Goal: Obtain resource: Download file/media

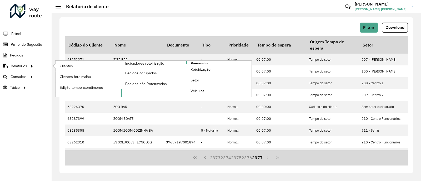
click at [201, 61] on span "Romaneio" at bounding box center [199, 64] width 17 height 6
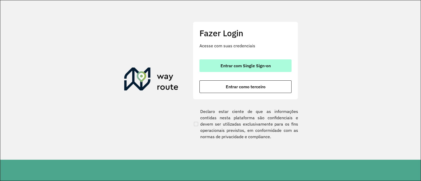
click at [249, 66] on span "Entrar com Single Sign-on" at bounding box center [246, 66] width 50 height 4
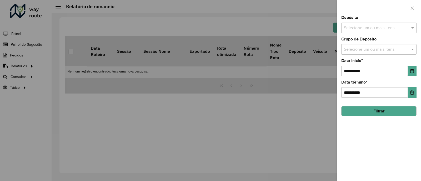
click at [283, 29] on div at bounding box center [210, 90] width 421 height 181
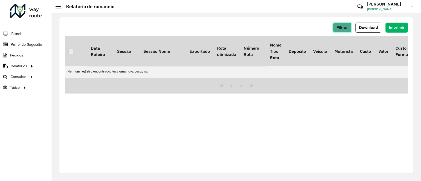
click at [339, 27] on span "Filtrar" at bounding box center [342, 27] width 11 height 4
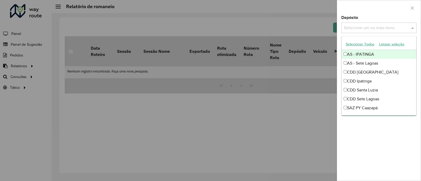
click at [391, 24] on div "Selecione um ou mais itens" at bounding box center [379, 28] width 75 height 11
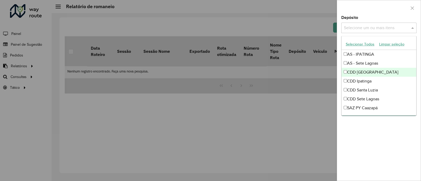
click at [358, 72] on div "CDD Belo Horizonte" at bounding box center [379, 72] width 75 height 9
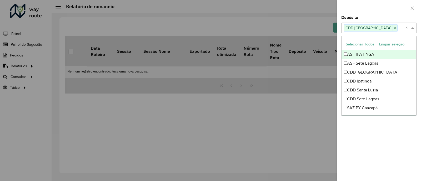
click at [391, 10] on div at bounding box center [379, 8] width 84 height 16
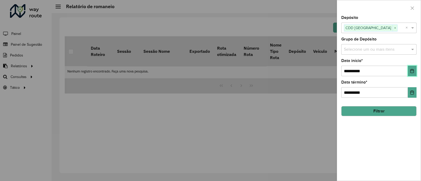
click at [411, 70] on icon "Choose Date" at bounding box center [412, 71] width 3 height 4
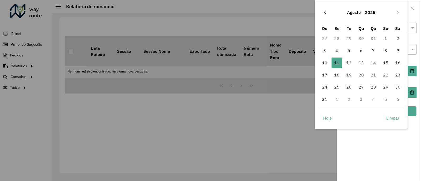
click at [327, 11] on button "Previous Month" at bounding box center [325, 12] width 8 height 8
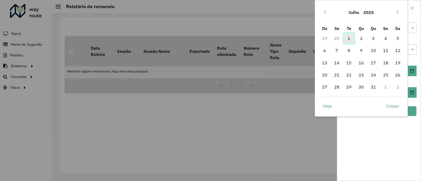
click at [347, 37] on span "1" at bounding box center [349, 38] width 11 height 11
type input "**********"
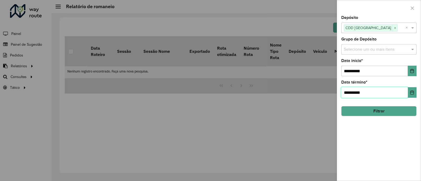
click at [378, 96] on input "**********" at bounding box center [375, 92] width 67 height 11
click at [413, 92] on icon "Choose Date" at bounding box center [412, 93] width 4 height 4
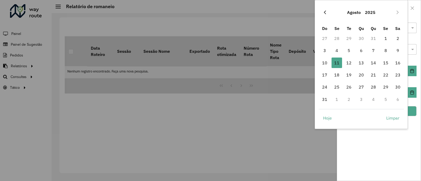
click at [324, 14] on icon "Previous Month" at bounding box center [325, 12] width 4 height 4
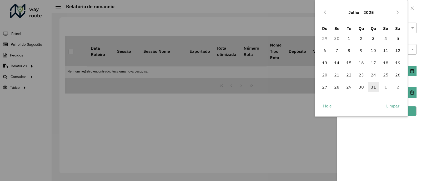
click at [377, 88] on span "31" at bounding box center [373, 87] width 11 height 11
type input "**********"
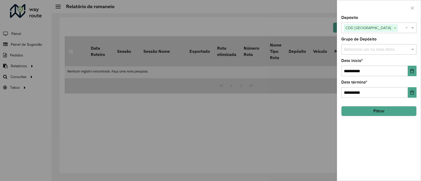
click at [383, 112] on button "Filtrar" at bounding box center [379, 111] width 75 height 10
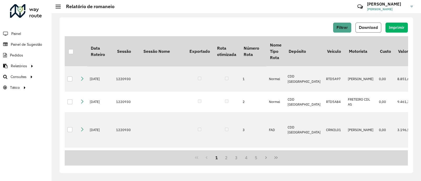
click at [361, 25] on span "Download" at bounding box center [368, 27] width 19 height 4
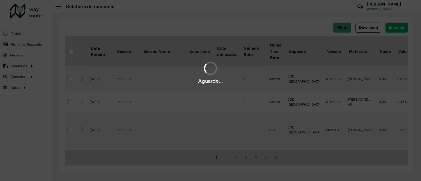
click at [215, 6] on div "Aguarde..." at bounding box center [210, 90] width 421 height 181
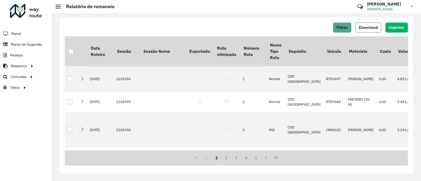
click at [379, 27] on button "Download" at bounding box center [369, 28] width 26 height 10
